Goal: Communication & Community: Answer question/provide support

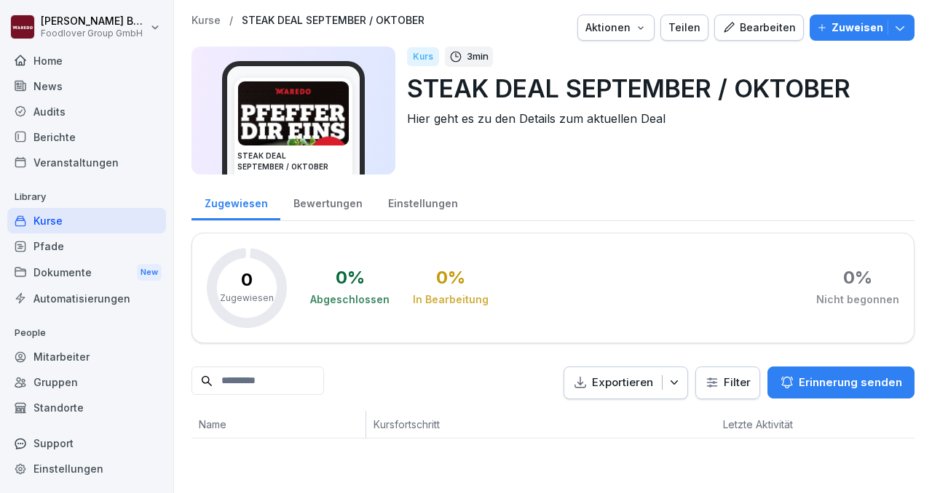
click at [901, 34] on icon "button" at bounding box center [899, 27] width 15 height 15
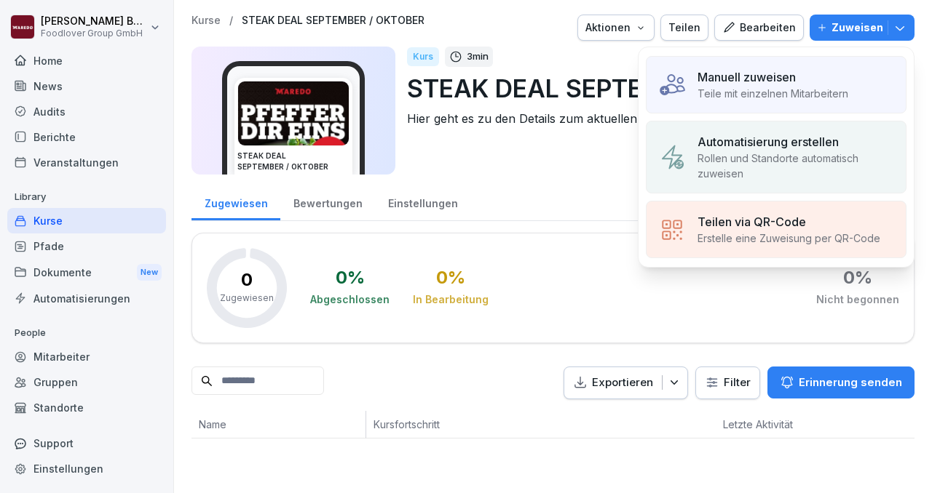
click at [811, 163] on p "Rollen und Standorte automatisch zuweisen" at bounding box center [795, 166] width 197 height 31
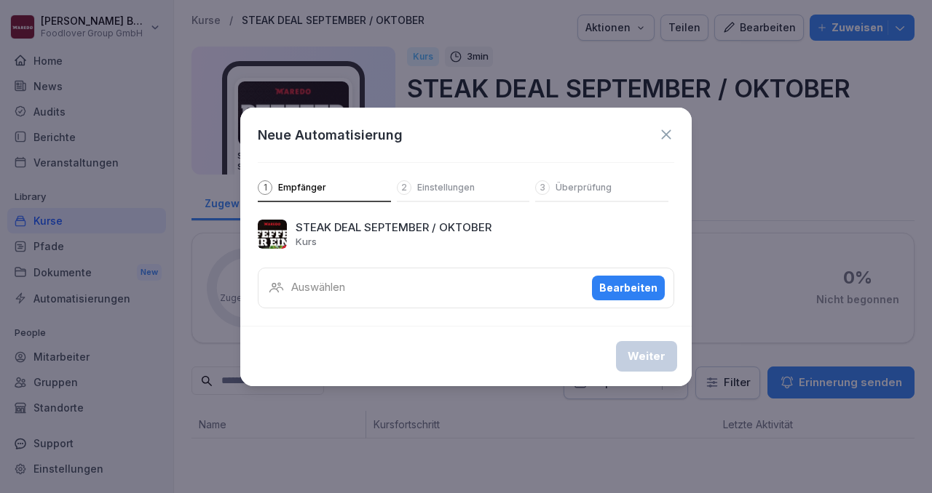
click at [609, 286] on div "Bearbeiten" at bounding box center [628, 288] width 58 height 16
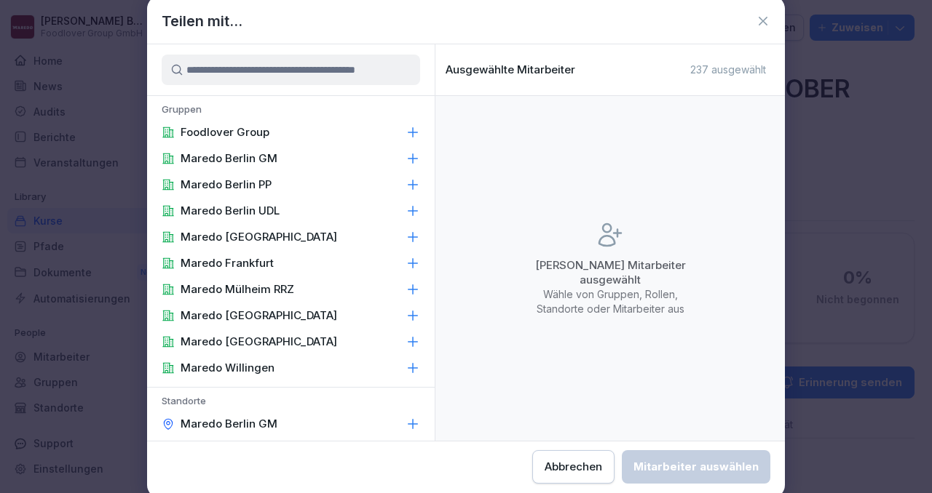
click at [411, 133] on icon at bounding box center [412, 132] width 15 height 15
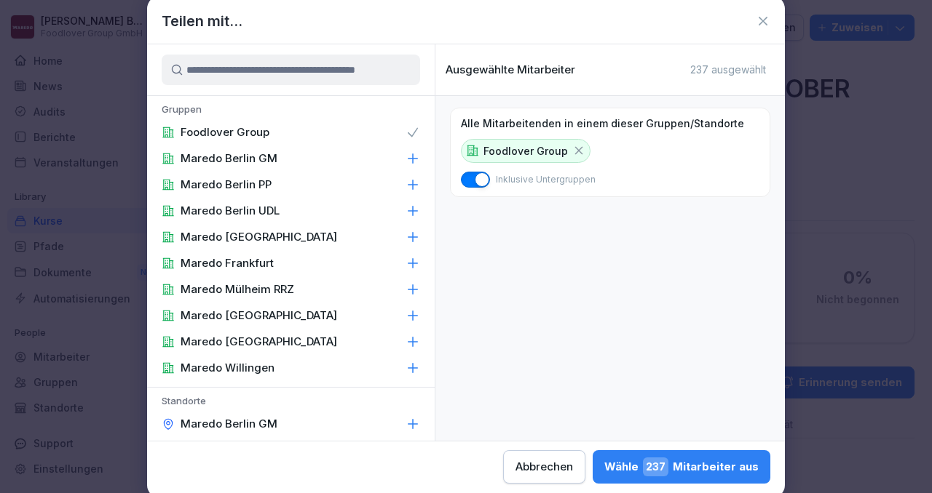
click at [408, 152] on icon at bounding box center [412, 158] width 15 height 15
click at [408, 174] on div "Maredo Berlin PP" at bounding box center [291, 185] width 288 height 26
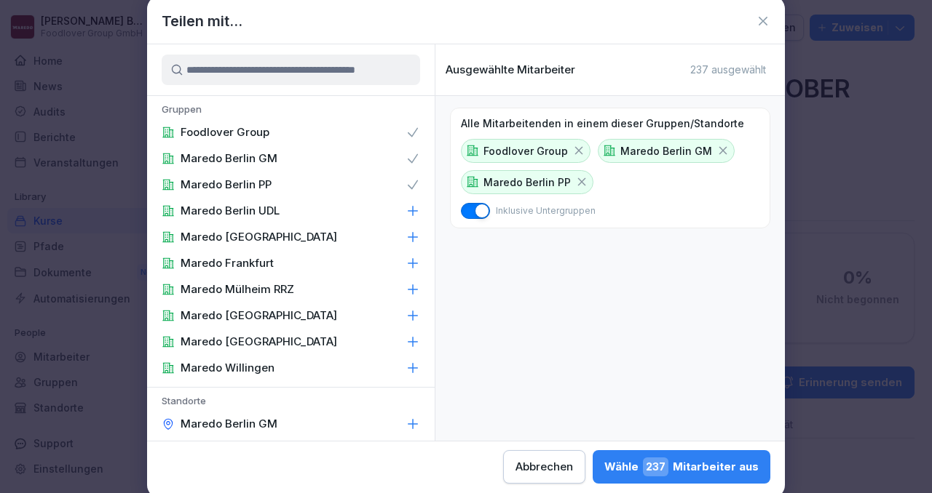
click at [415, 210] on icon at bounding box center [412, 210] width 9 height 9
click at [415, 228] on div "Maredo [GEOGRAPHIC_DATA]" at bounding box center [291, 237] width 288 height 26
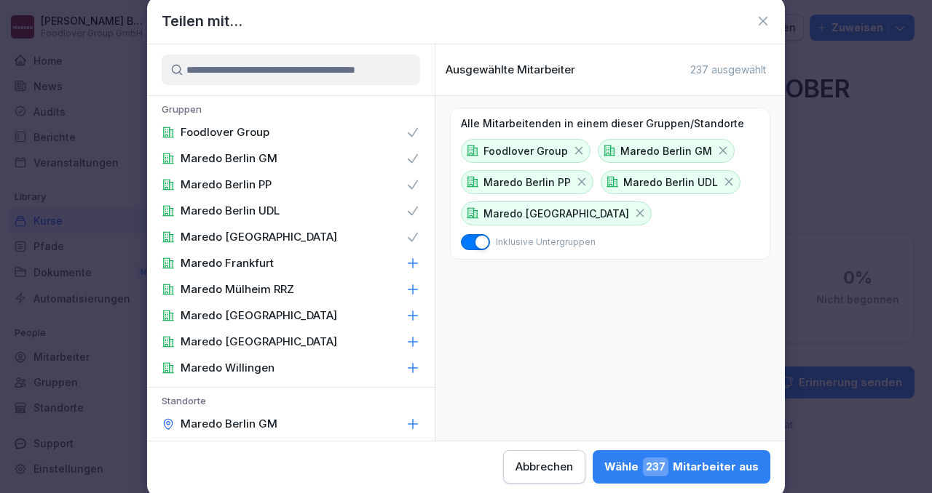
click at [413, 258] on icon at bounding box center [412, 263] width 15 height 15
click at [413, 285] on icon at bounding box center [412, 289] width 15 height 15
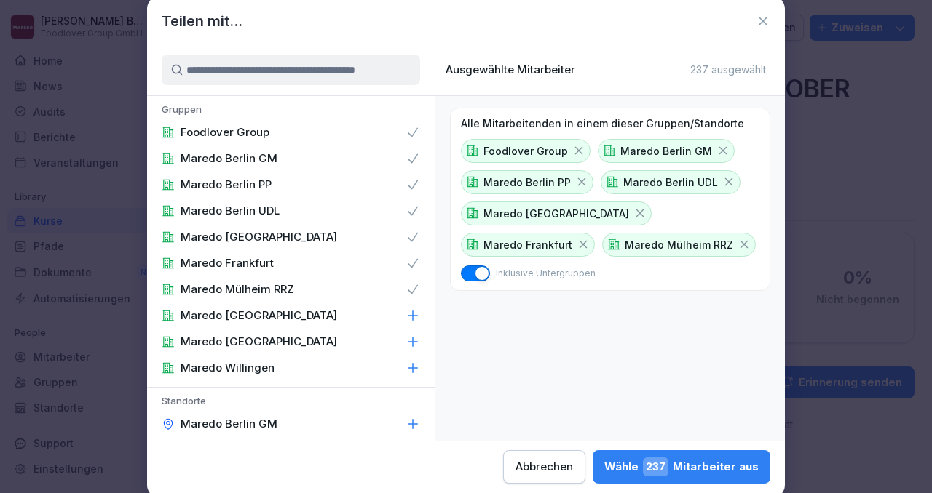
click at [413, 320] on icon at bounding box center [412, 316] width 15 height 15
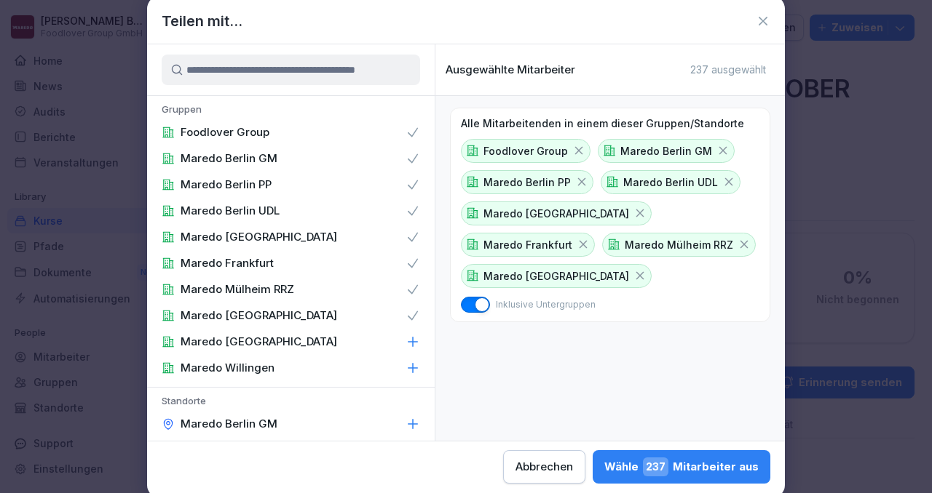
click at [410, 348] on icon at bounding box center [412, 342] width 15 height 15
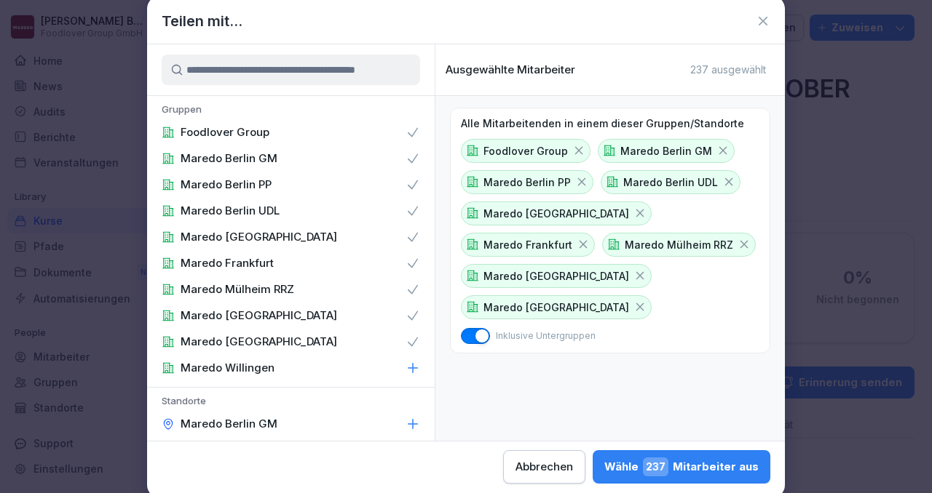
click at [411, 371] on icon at bounding box center [412, 368] width 15 height 15
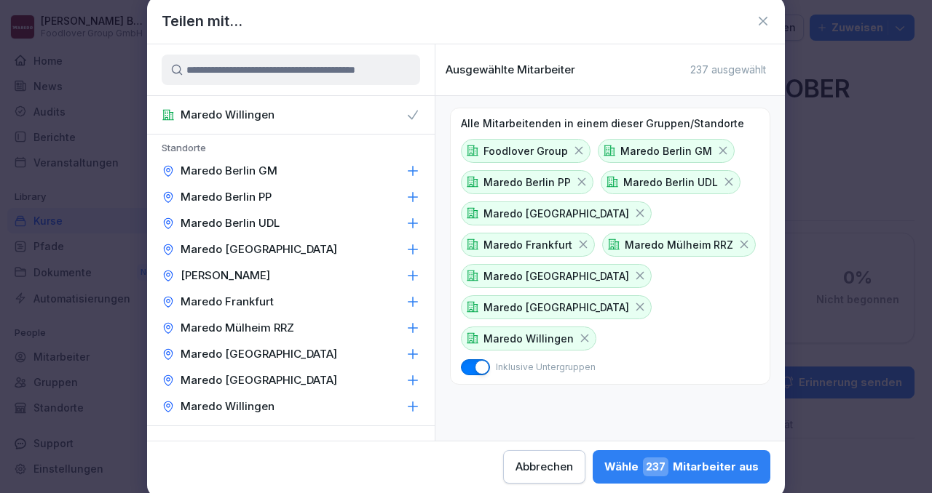
scroll to position [250, 0]
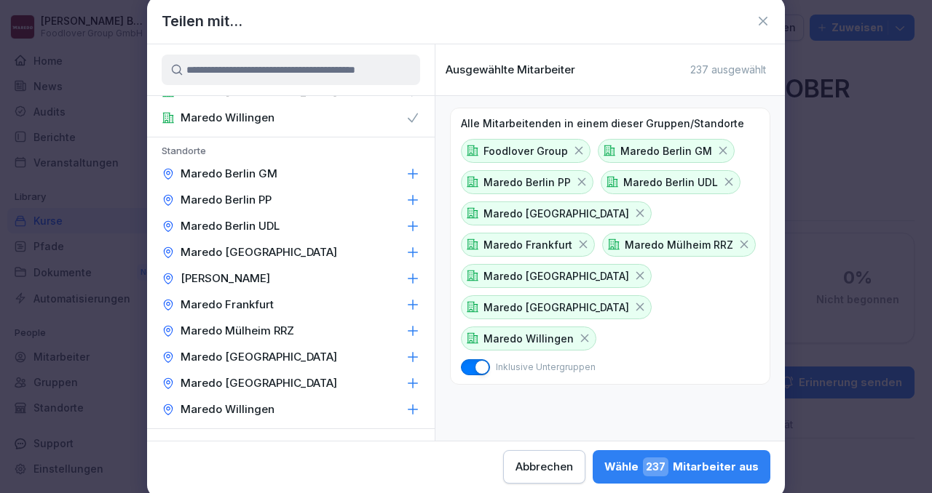
click at [413, 278] on icon at bounding box center [412, 278] width 9 height 9
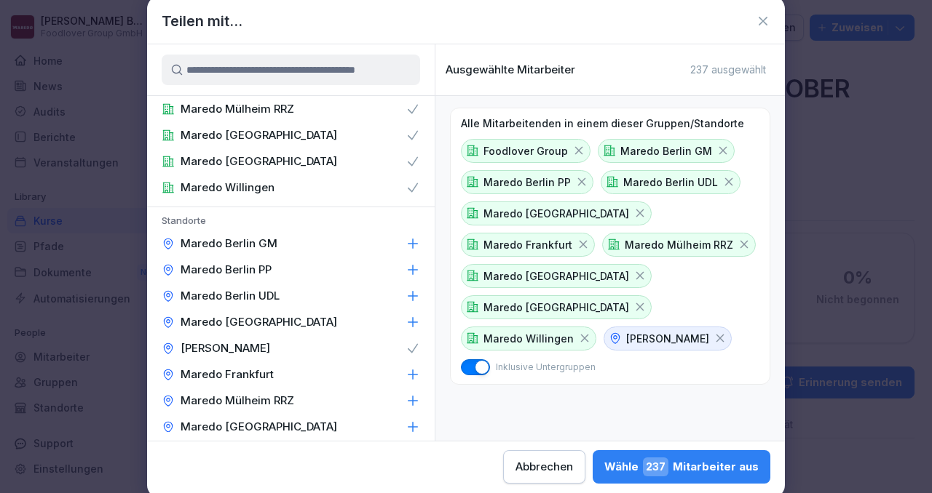
scroll to position [177, 0]
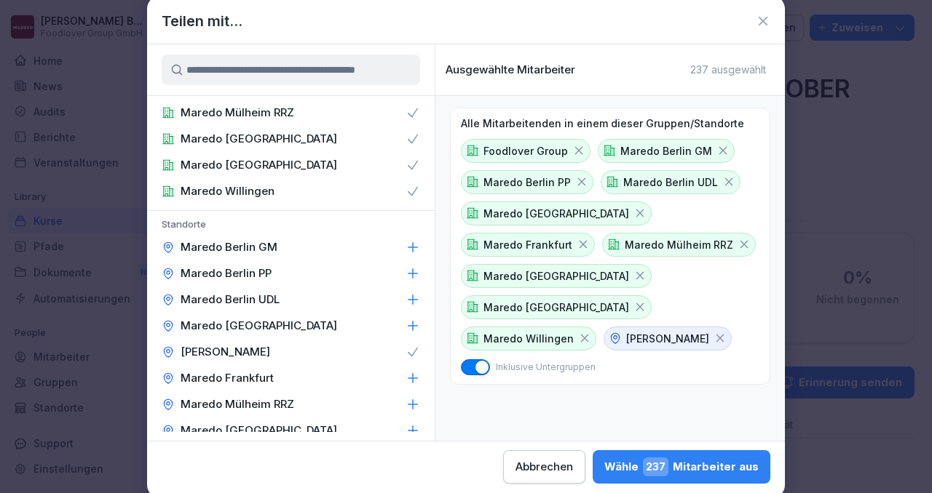
click at [681, 472] on div "Wähle 237 Mitarbeiter aus" at bounding box center [681, 467] width 154 height 19
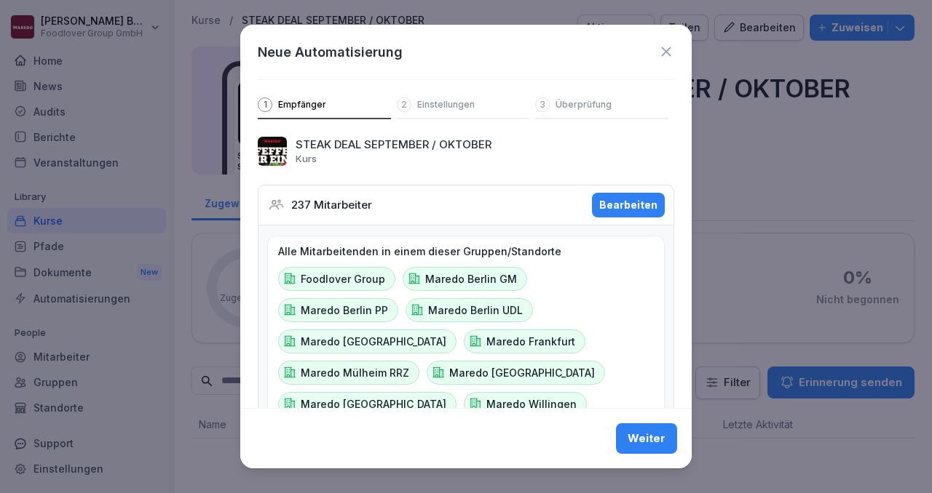
scroll to position [33, 0]
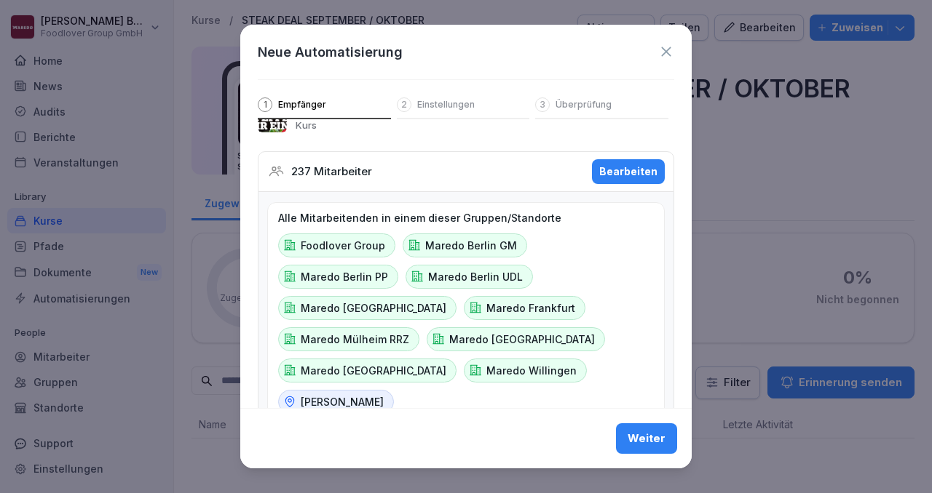
click at [641, 442] on div "Weiter" at bounding box center [646, 439] width 38 height 16
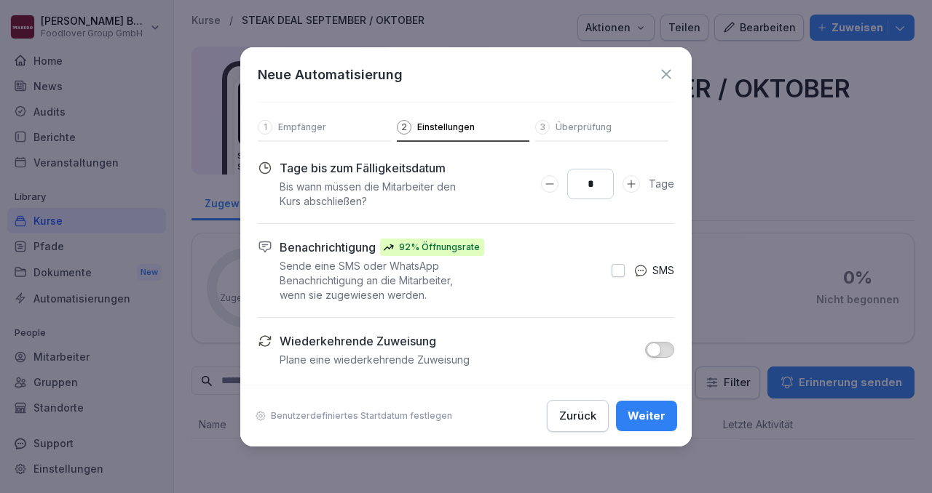
scroll to position [0, 0]
click at [642, 420] on div "Weiter" at bounding box center [646, 416] width 38 height 16
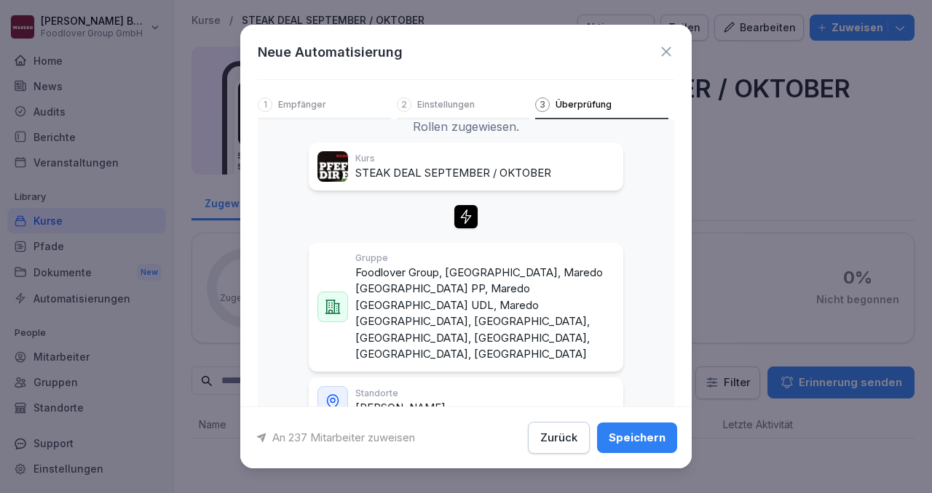
scroll to position [108, 0]
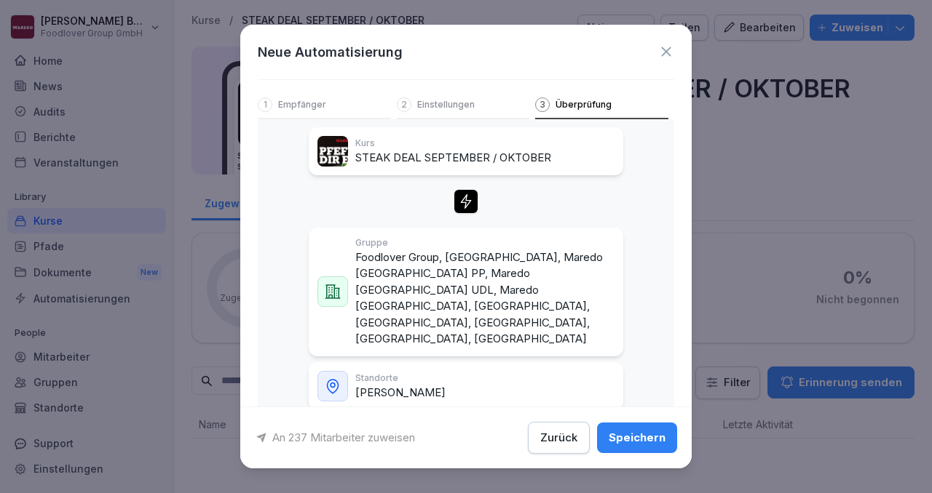
click at [633, 437] on div "Speichern" at bounding box center [636, 438] width 57 height 16
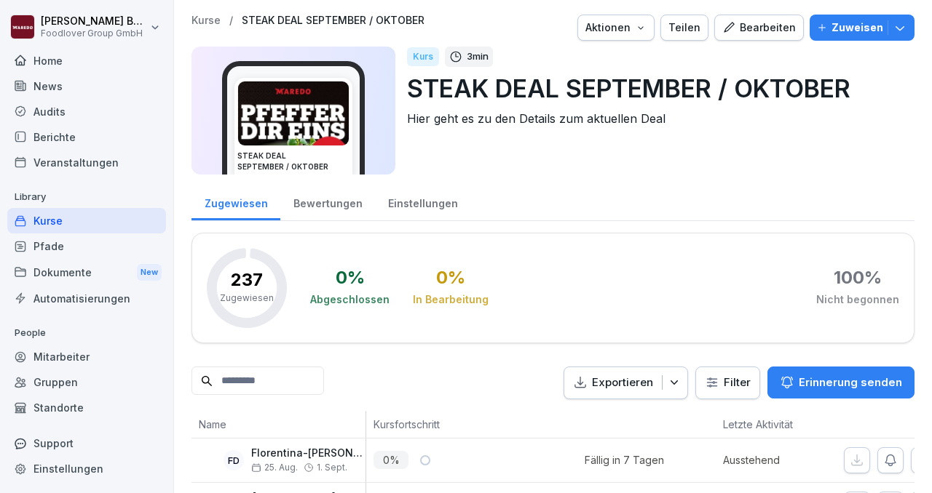
click at [73, 408] on div "Standorte" at bounding box center [86, 407] width 159 height 25
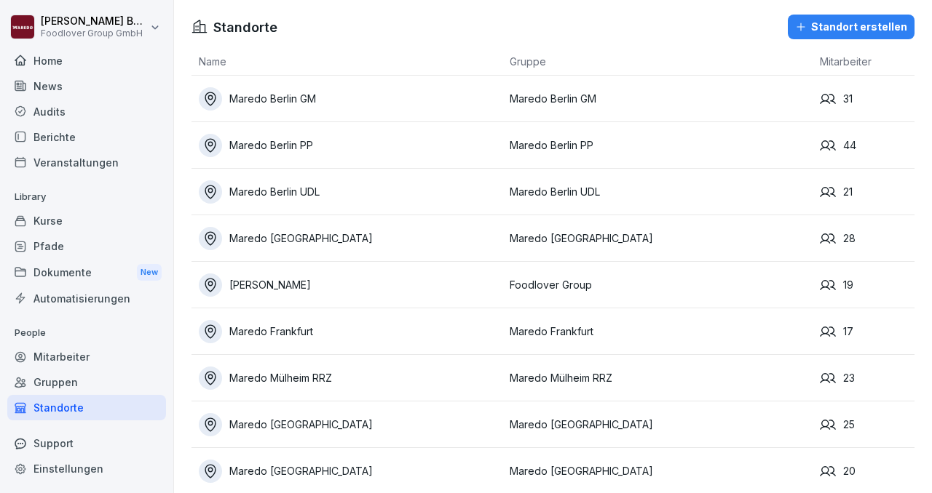
click at [58, 381] on div "Gruppen" at bounding box center [86, 382] width 159 height 25
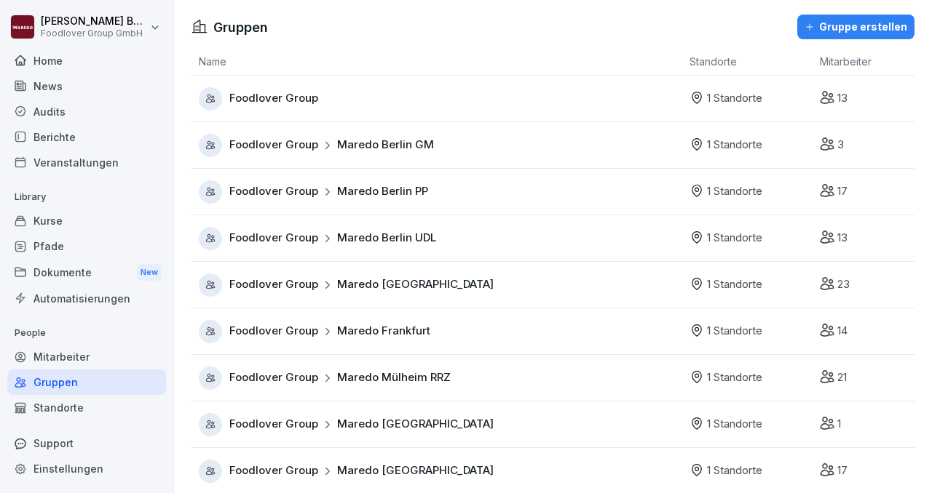
click at [65, 364] on div "Mitarbeiter" at bounding box center [86, 356] width 159 height 25
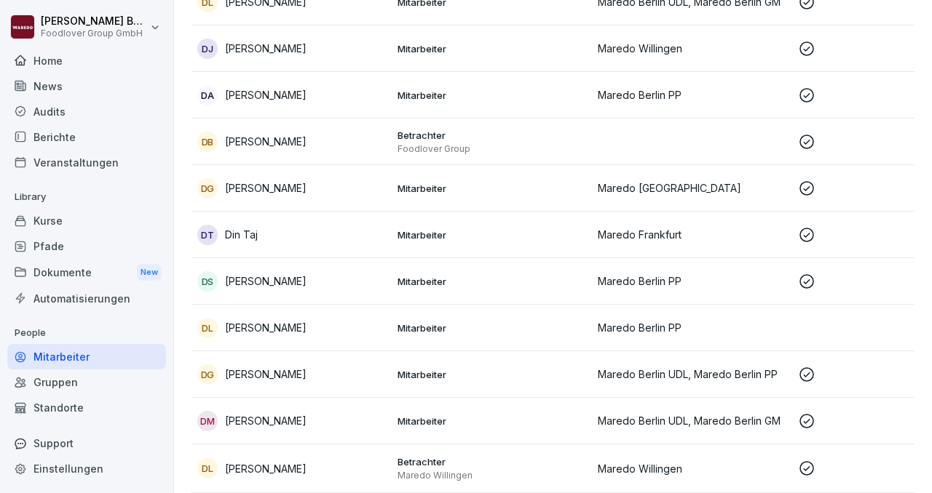
scroll to position [1895, 0]
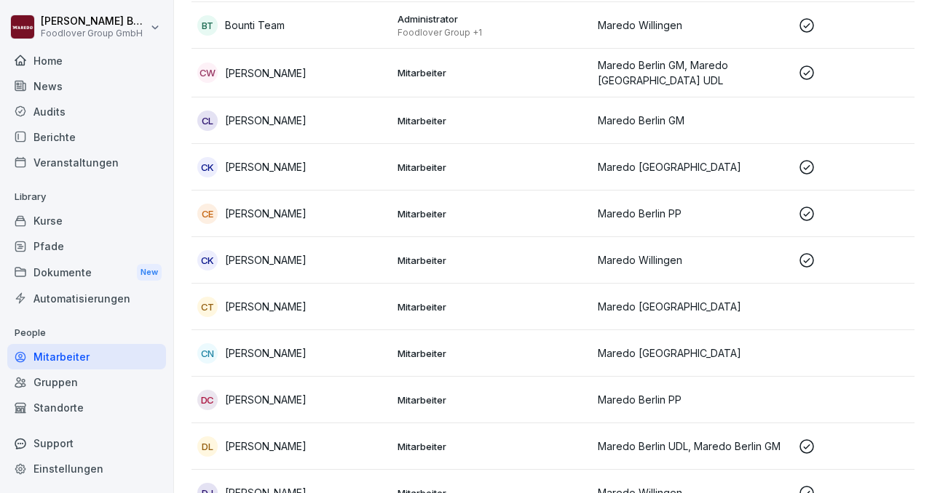
click at [42, 76] on div "News" at bounding box center [86, 86] width 159 height 25
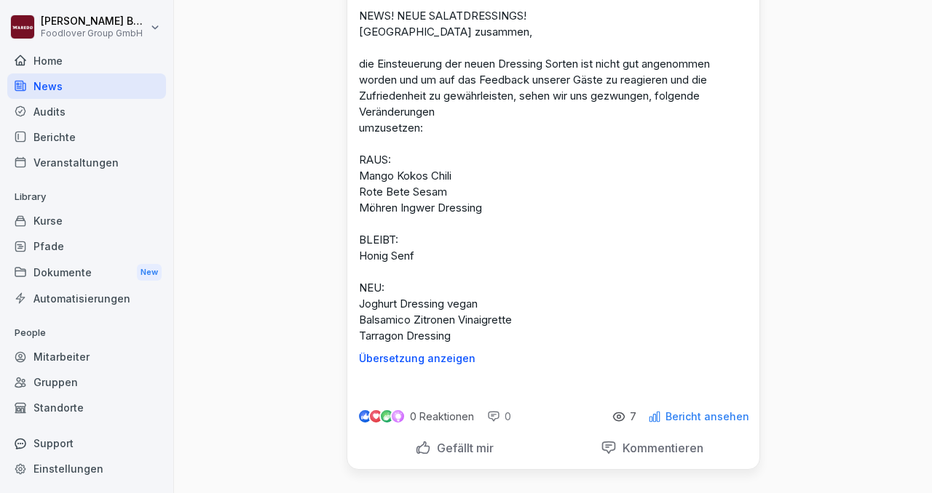
click at [44, 60] on div "Home" at bounding box center [86, 60] width 159 height 25
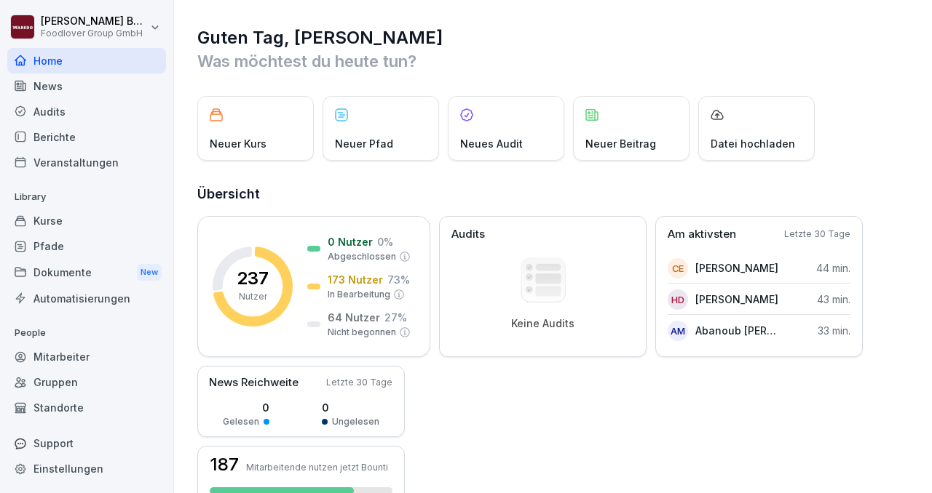
click at [53, 60] on div "Home" at bounding box center [86, 60] width 159 height 25
click at [60, 445] on div "Support" at bounding box center [86, 443] width 159 height 25
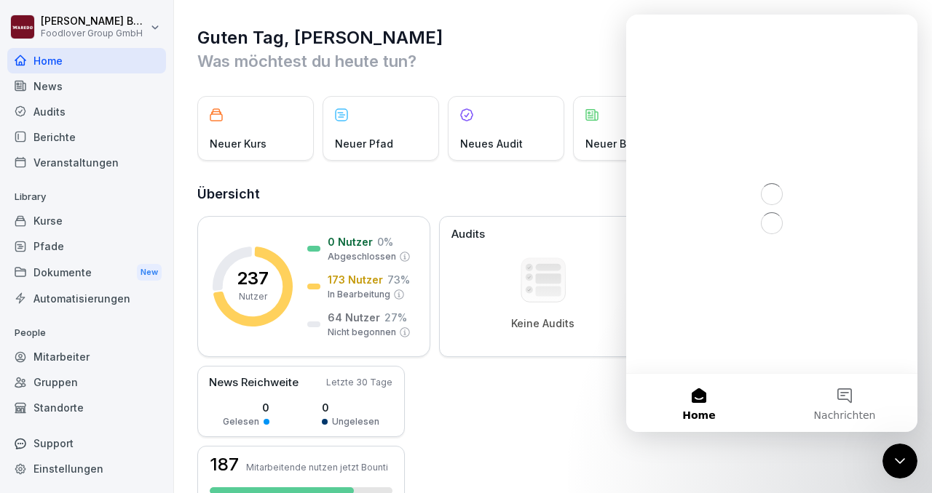
click at [892, 461] on icon "Intercom-Nachrichtendienst schließen" at bounding box center [899, 461] width 17 height 17
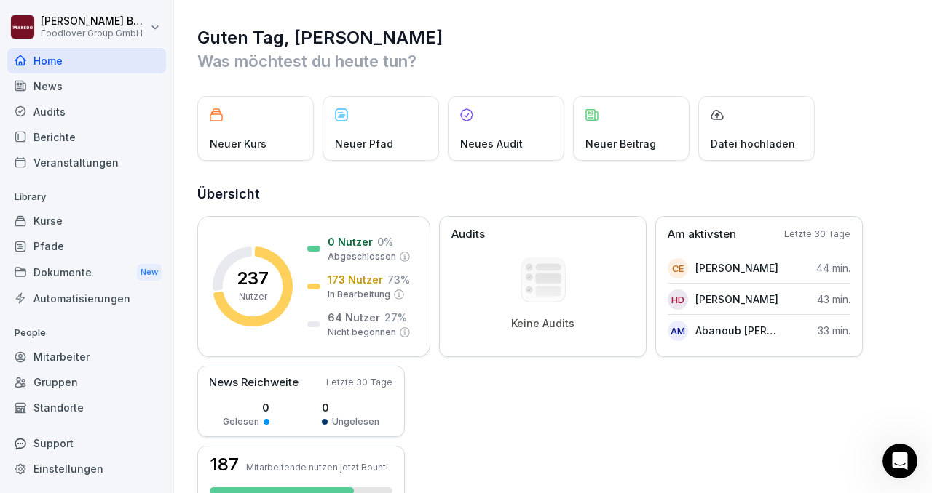
click at [892, 461] on icon "Intercom-Nachrichtendienst öffnen" at bounding box center [900, 462] width 24 height 24
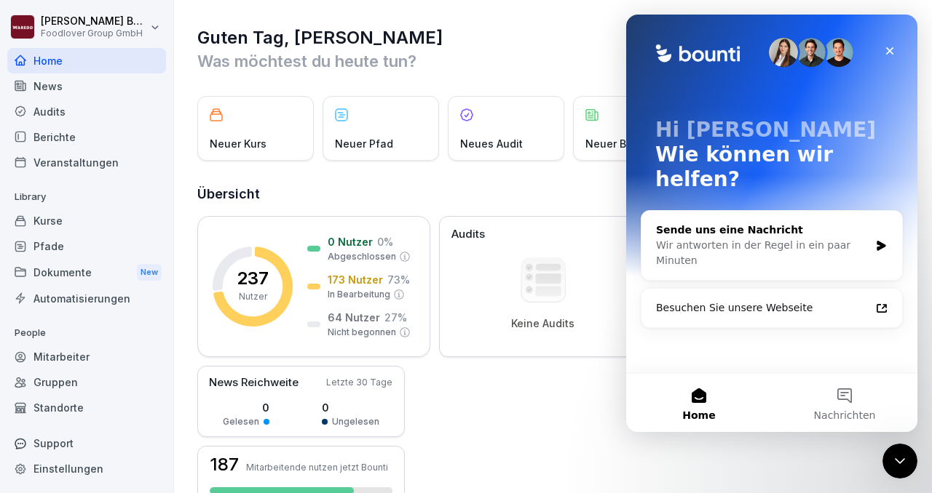
click at [820, 223] on div "Sende uns eine Nachricht" at bounding box center [762, 230] width 213 height 15
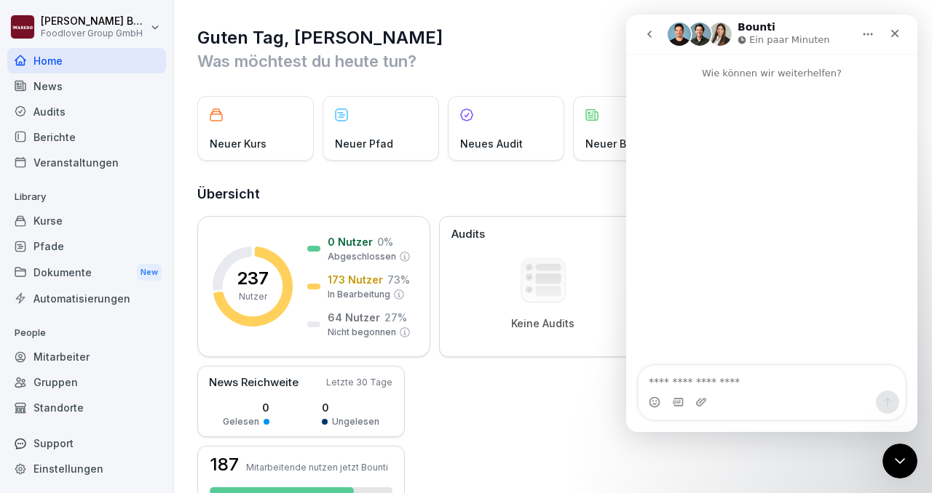
click at [699, 377] on textarea "Nachricht senden..." at bounding box center [771, 378] width 266 height 25
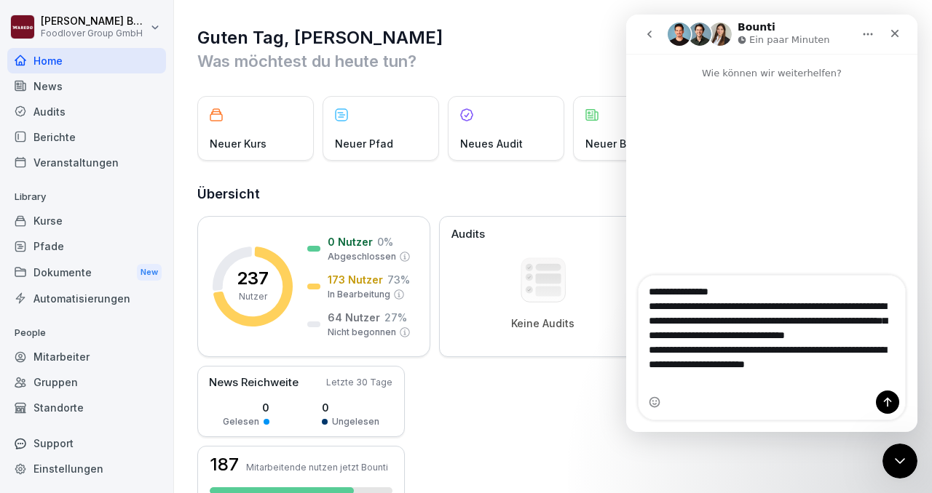
scroll to position [23, 0]
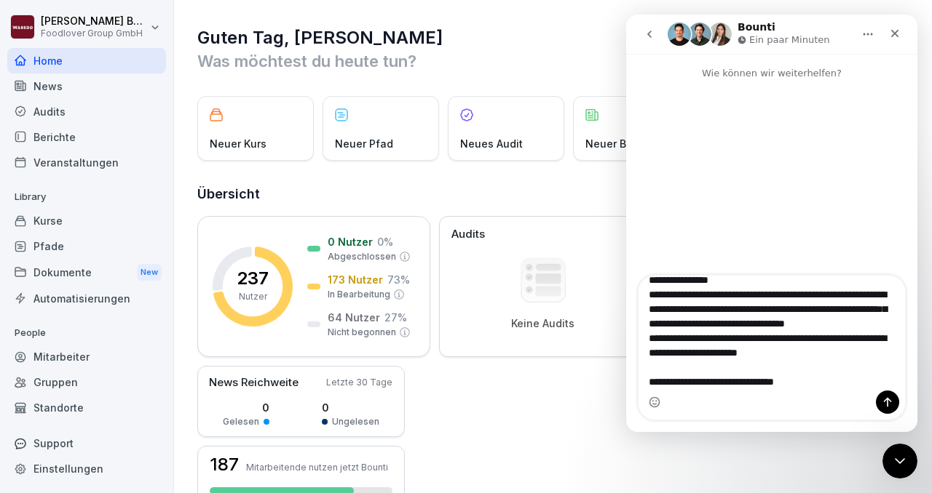
type textarea "**********"
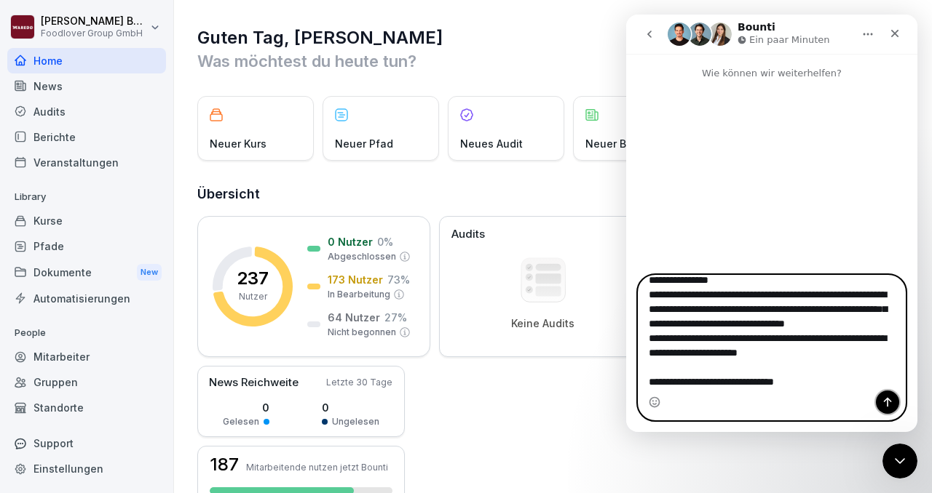
click at [883, 400] on icon "Sende eine Nachricht…" at bounding box center [887, 403] width 12 height 12
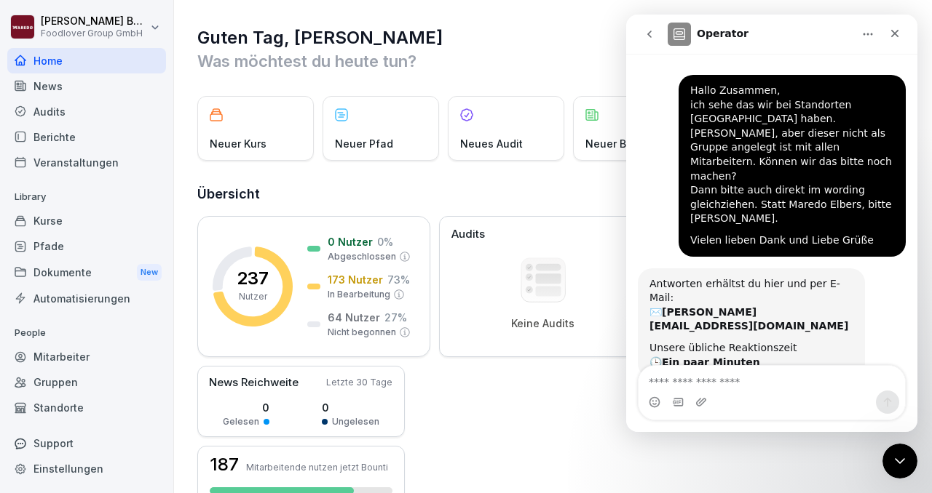
click at [524, 190] on h2 "Übersicht" at bounding box center [553, 194] width 713 height 20
click at [892, 30] on icon "Schließen" at bounding box center [895, 34] width 12 height 12
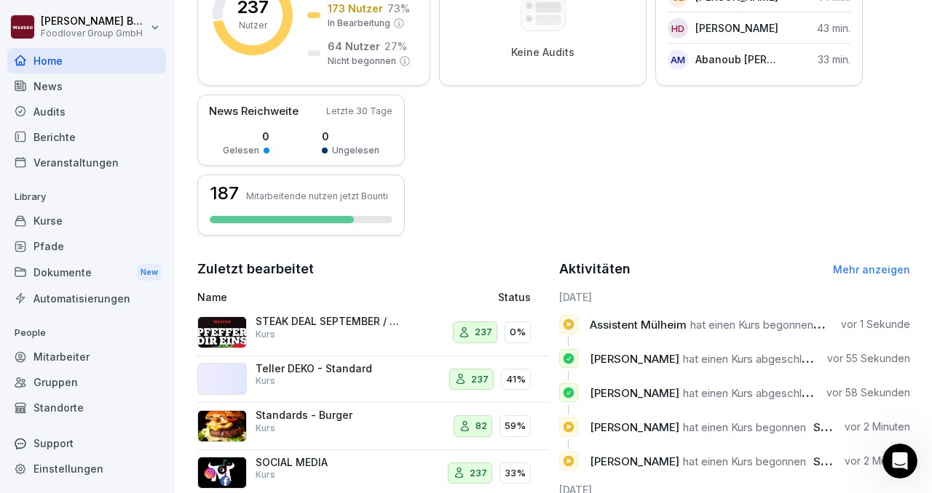
scroll to position [250, 0]
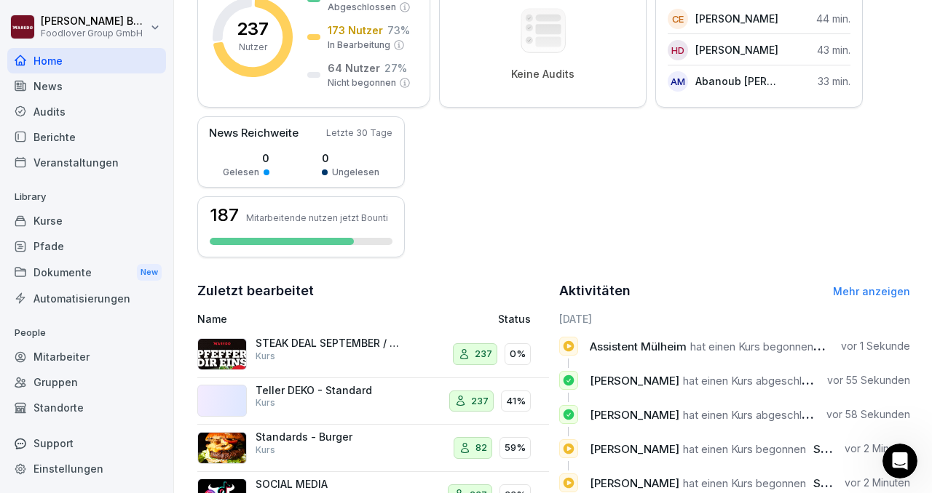
click at [62, 403] on div "Standorte" at bounding box center [86, 407] width 159 height 25
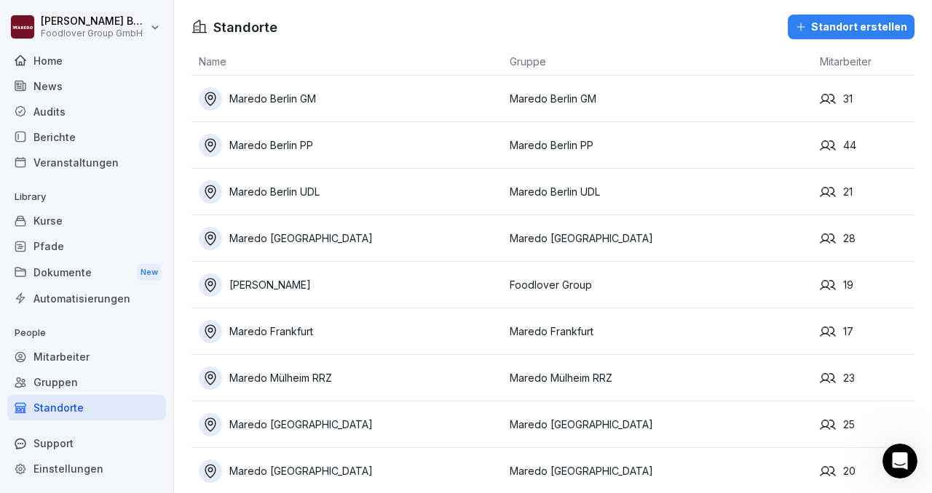
click at [296, 104] on div "Maredo Berlin GM" at bounding box center [351, 98] width 304 height 23
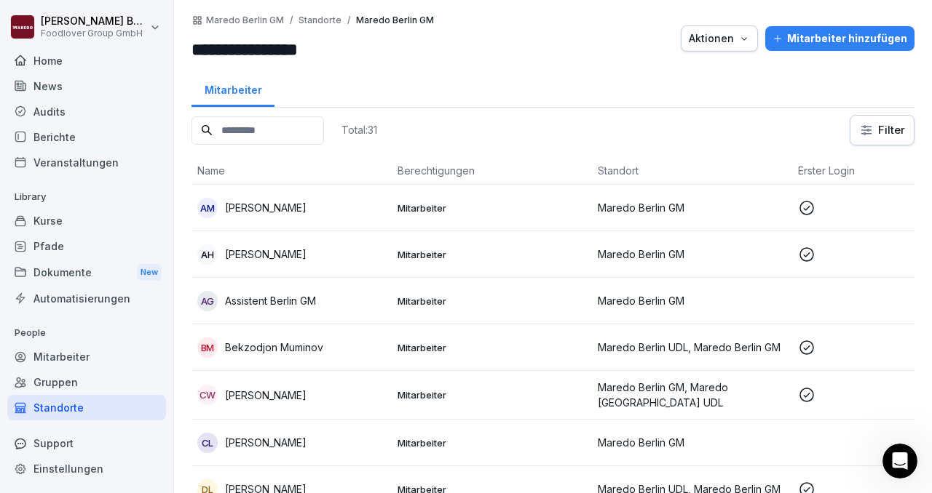
click at [756, 43] on button "Aktionen" at bounding box center [719, 38] width 77 height 26
click at [542, 55] on html "**********" at bounding box center [466, 246] width 932 height 493
click at [71, 384] on div "Gruppen" at bounding box center [86, 382] width 159 height 25
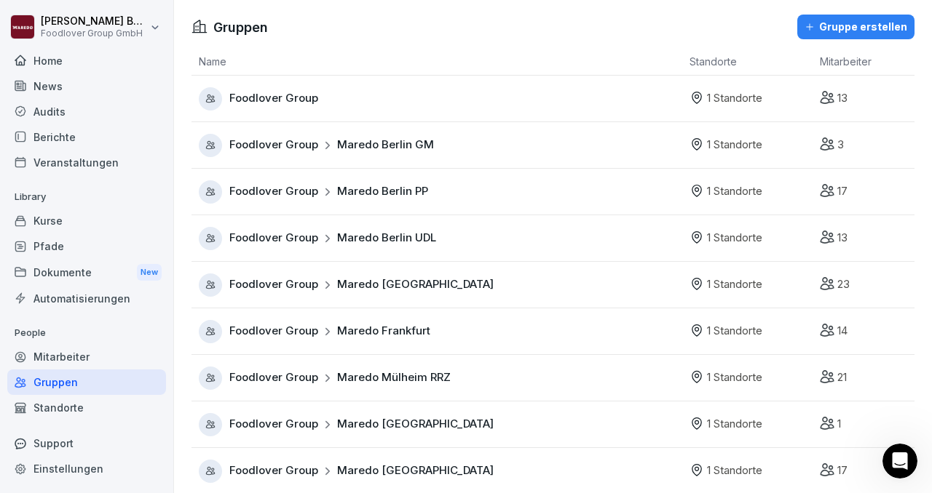
click at [66, 354] on div "Mitarbeiter" at bounding box center [86, 356] width 159 height 25
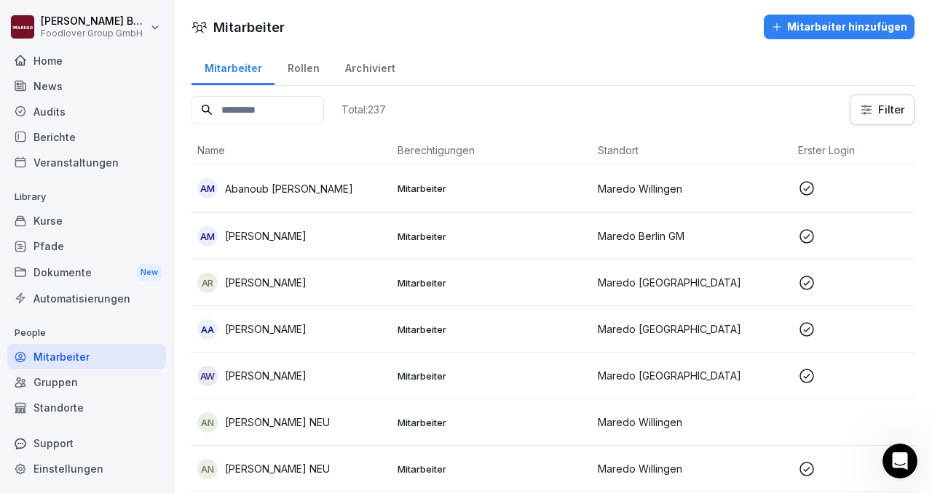
click at [62, 218] on div "Kurse" at bounding box center [86, 220] width 159 height 25
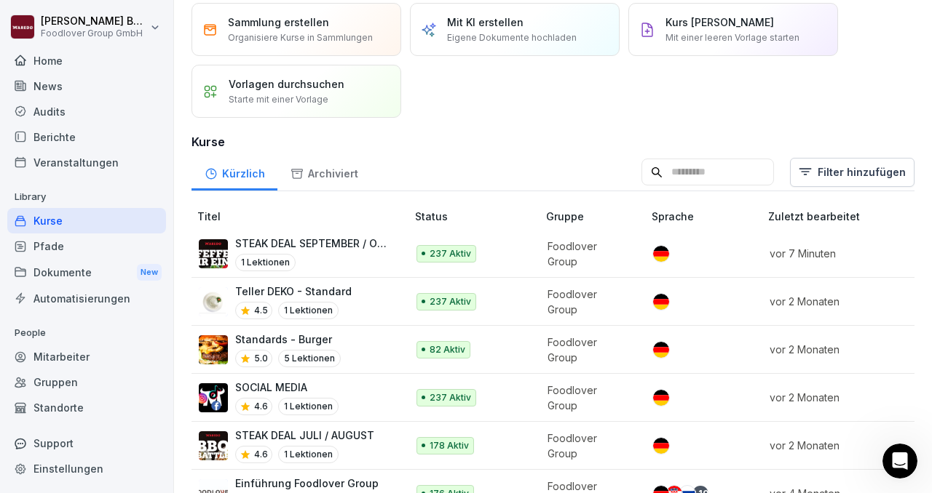
scroll to position [58, 0]
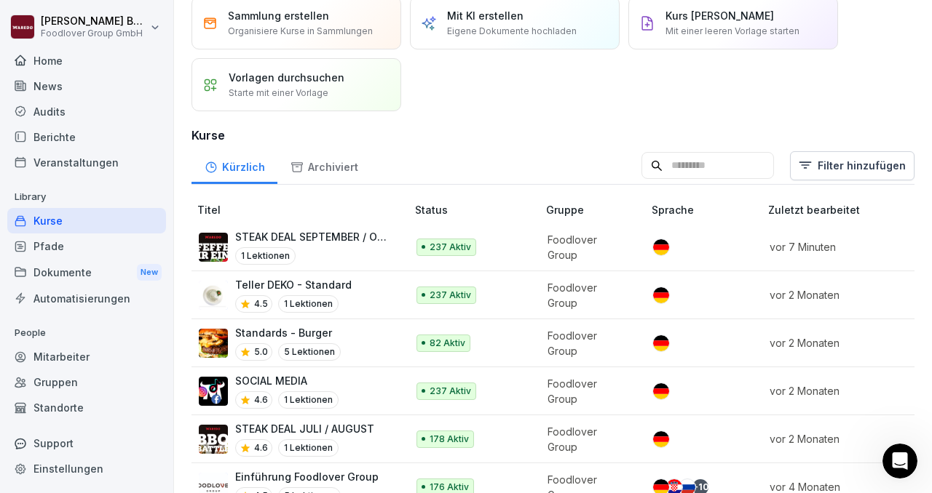
click at [370, 385] on div "SOCIAL MEDIA 4.6 1 Lektionen" at bounding box center [295, 391] width 193 height 36
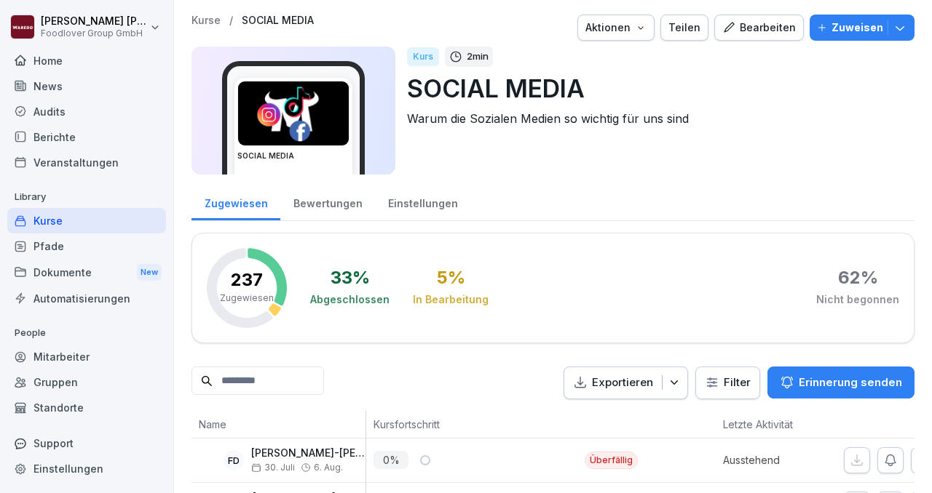
click at [821, 390] on p "Erinnerung senden" at bounding box center [849, 383] width 103 height 16
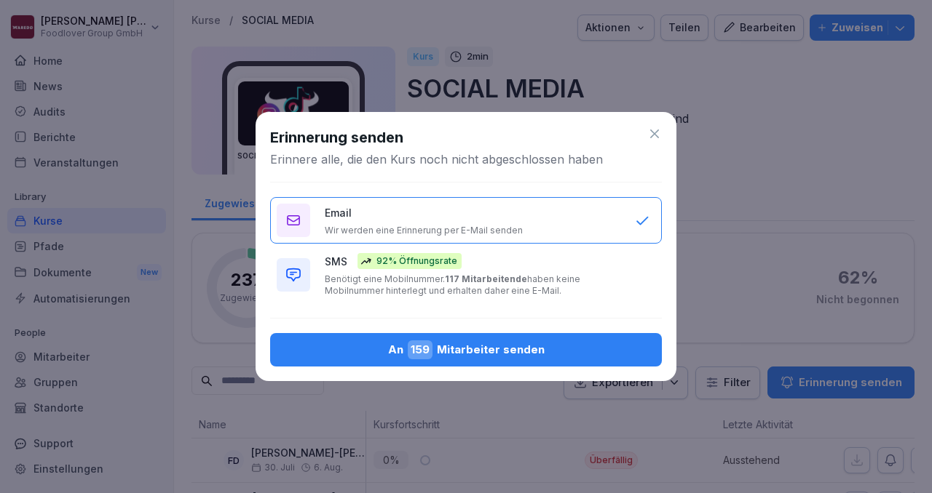
click at [550, 279] on p "Benötigt eine Mobilnummer. 117 Mitarbeitende haben keine Mobilnummer hinterlegt…" at bounding box center [473, 285] width 296 height 23
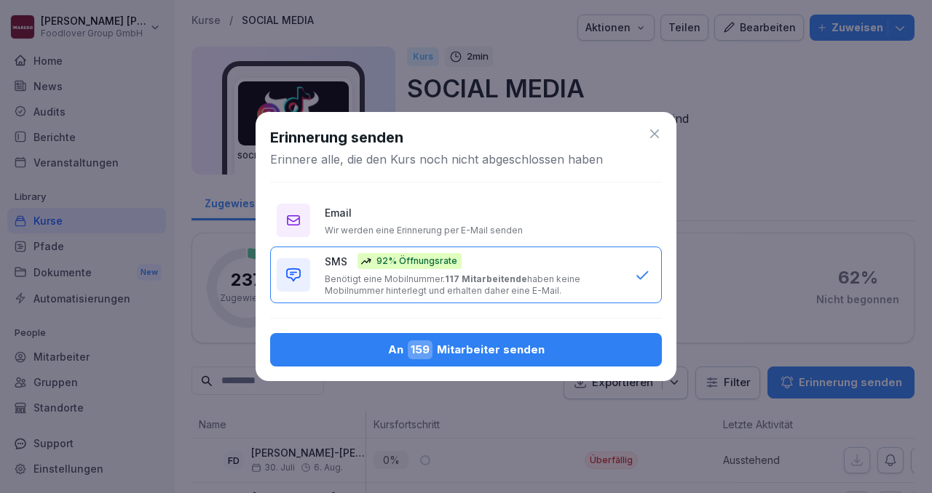
click at [507, 357] on div "An 159 Mitarbeiter senden" at bounding box center [466, 350] width 368 height 19
